Goal: Leave review/rating: Leave review/rating

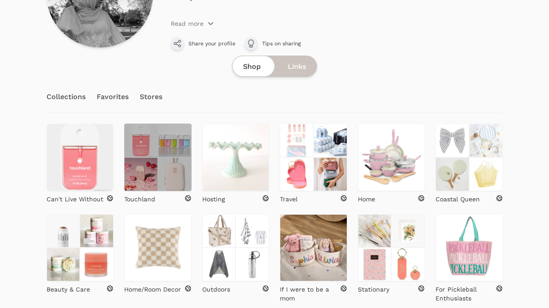
scroll to position [115, 0]
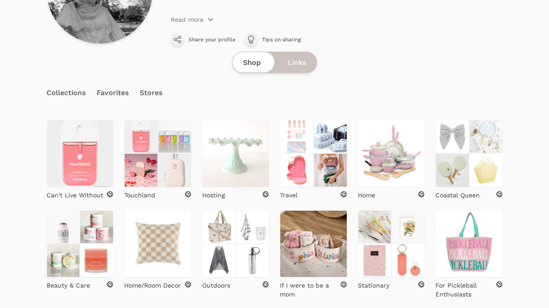
click at [521, 189] on div at bounding box center [529, 118] width 39 height 404
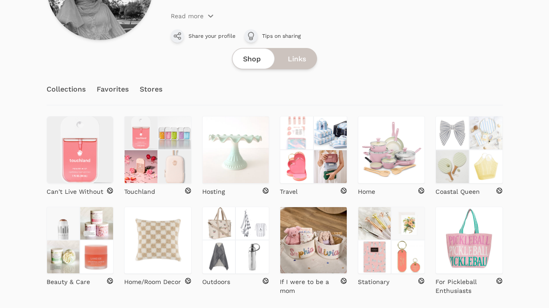
scroll to position [36, 0]
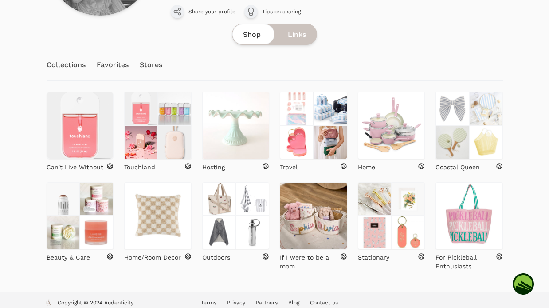
scroll to position [150, 0]
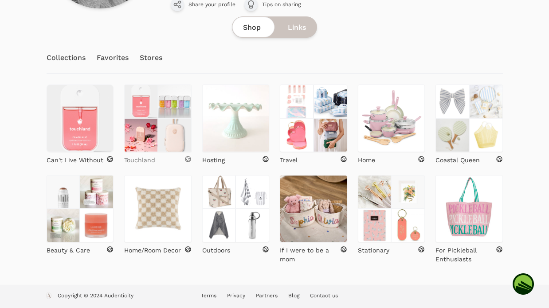
click at [143, 161] on p "Touchland" at bounding box center [139, 159] width 31 height 9
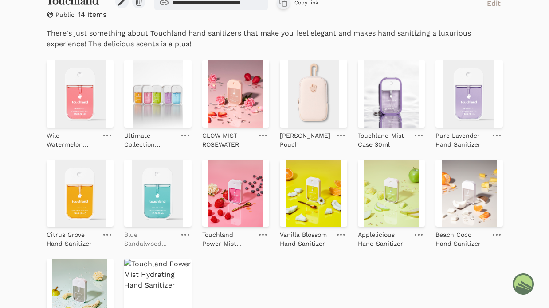
scroll to position [159, 0]
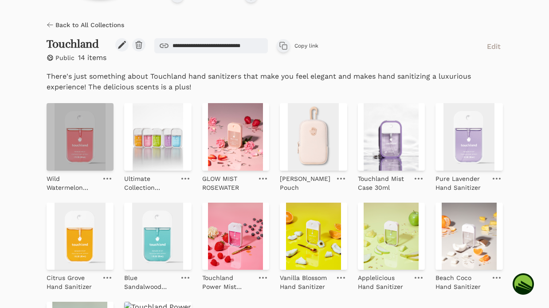
click at [75, 126] on img at bounding box center [80, 136] width 67 height 67
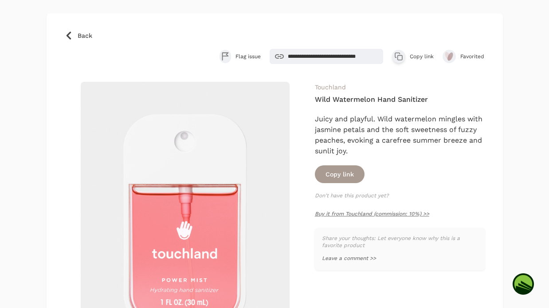
scroll to position [142, 0]
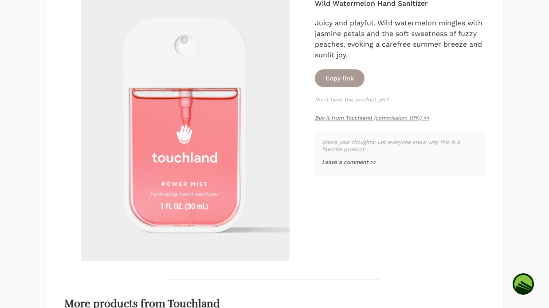
click at [370, 163] on span "Leave a comment >>" at bounding box center [349, 162] width 54 height 6
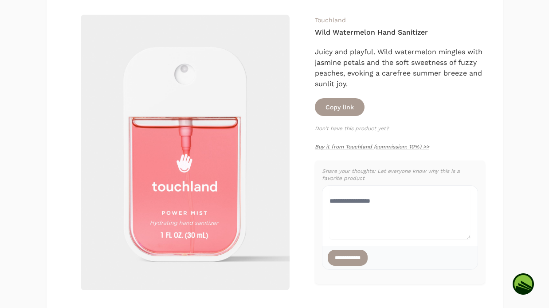
scroll to position [130, 0]
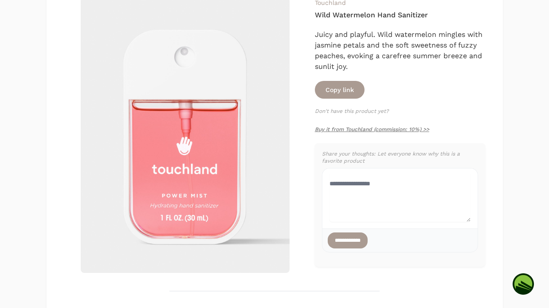
click at [378, 183] on textarea "Your comment" at bounding box center [400, 197] width 141 height 50
type textarea "**********"
drag, startPoint x: 450, startPoint y: 185, endPoint x: 288, endPoint y: 186, distance: 161.5
click at [298, 185] on div "Touchland Wild Watermelon Hand Sanitizer Juicy and playful. Wild watermelon min…" at bounding box center [274, 134] width 421 height 275
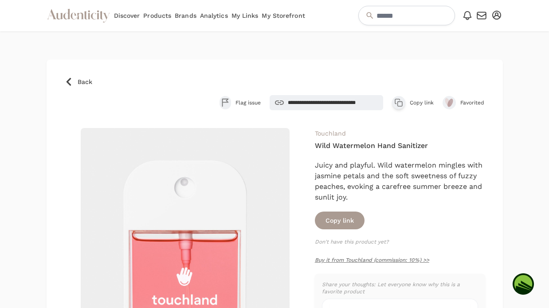
scroll to position [10, 0]
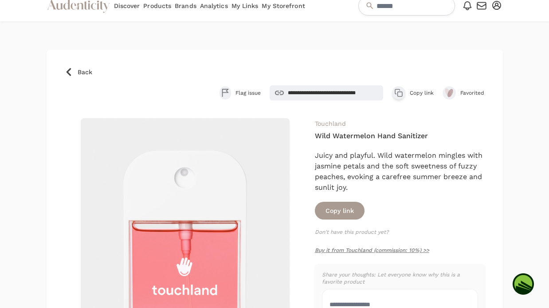
click at [77, 69] on link "Back" at bounding box center [274, 71] width 421 height 9
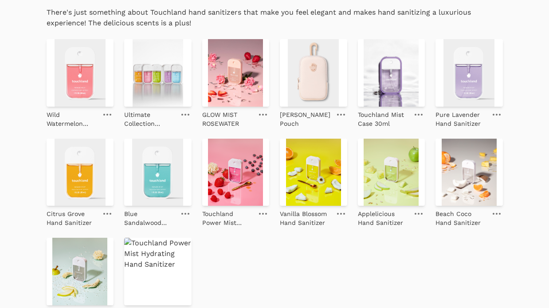
scroll to position [257, 0]
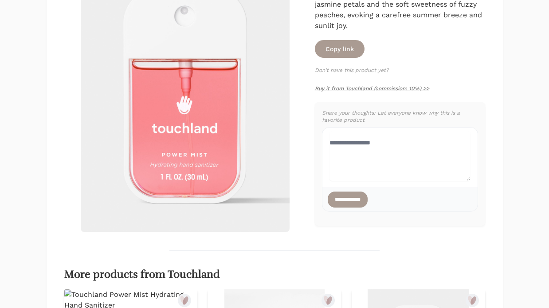
scroll to position [10, 0]
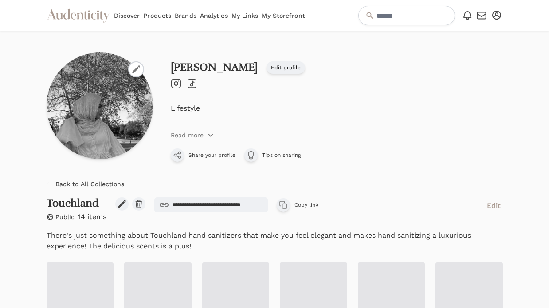
scroll to position [159, 0]
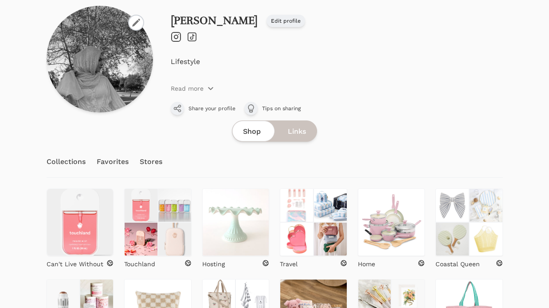
scroll to position [70, 0]
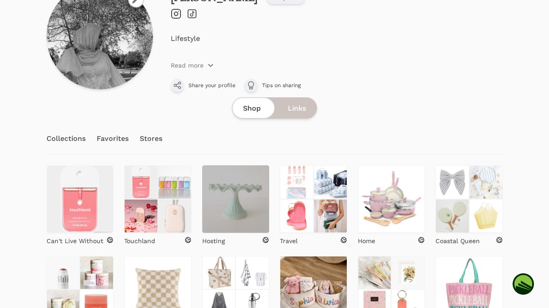
click at [222, 198] on img at bounding box center [235, 198] width 67 height 67
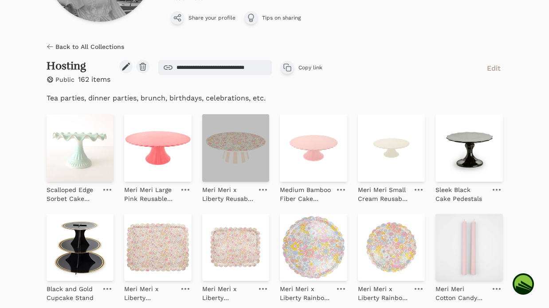
scroll to position [156, 0]
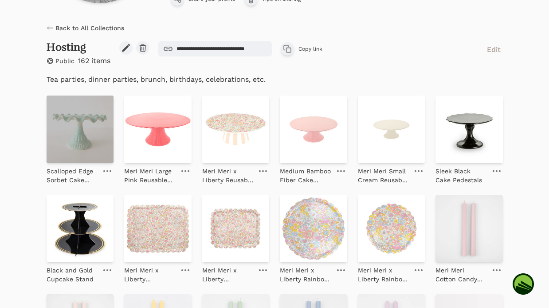
click at [93, 141] on img at bounding box center [80, 128] width 67 height 67
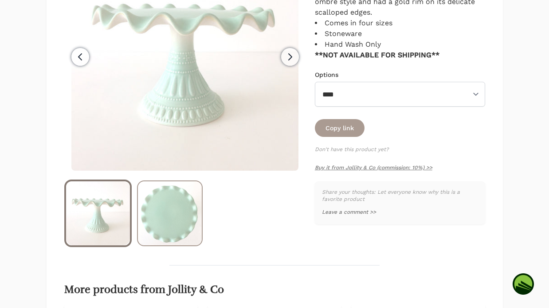
scroll to position [189, 0]
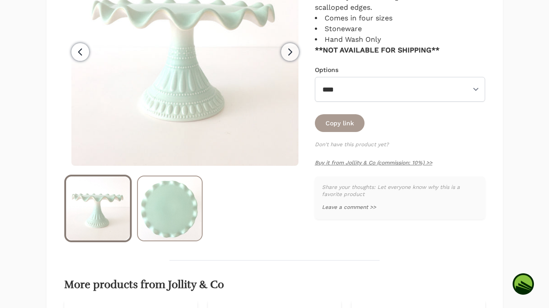
click at [174, 201] on img at bounding box center [170, 208] width 64 height 64
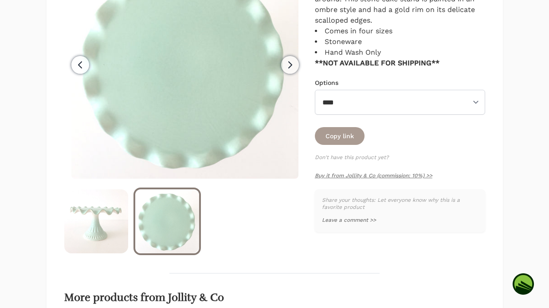
scroll to position [171, 0]
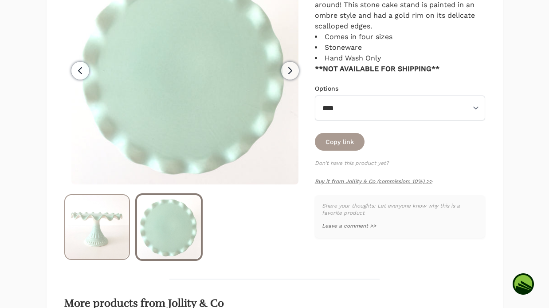
click at [114, 222] on img at bounding box center [97, 227] width 64 height 64
